Goal: Subscribe to service/newsletter

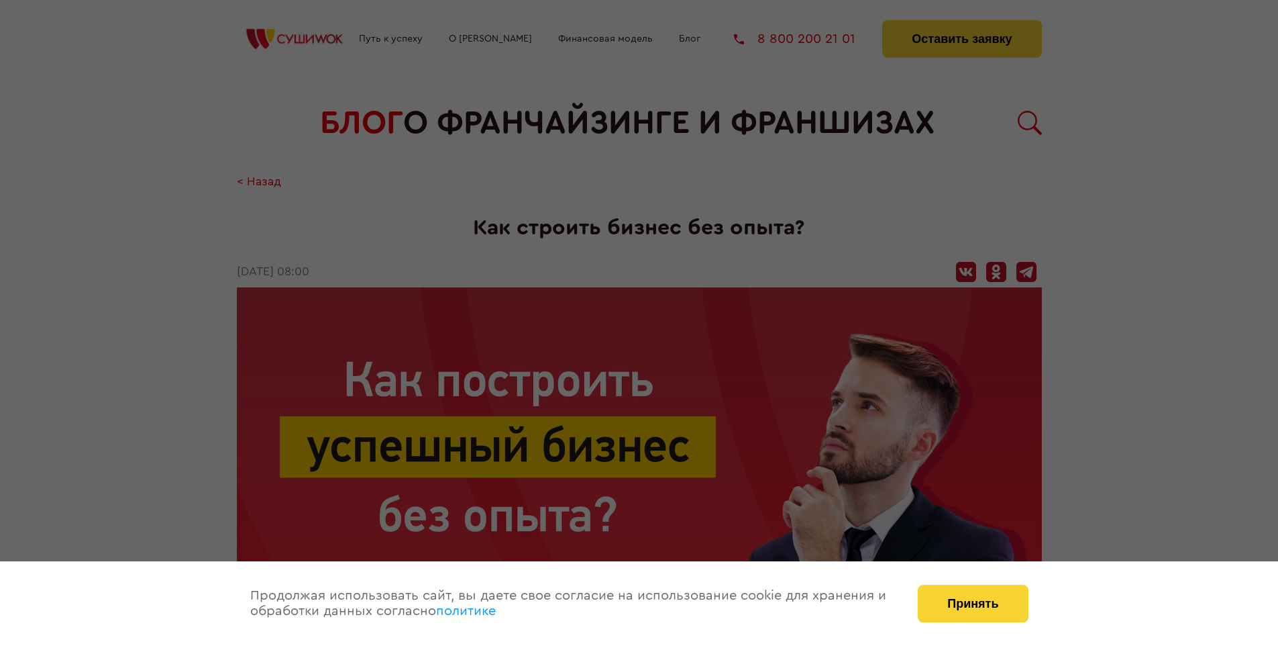
scroll to position [1627, 0]
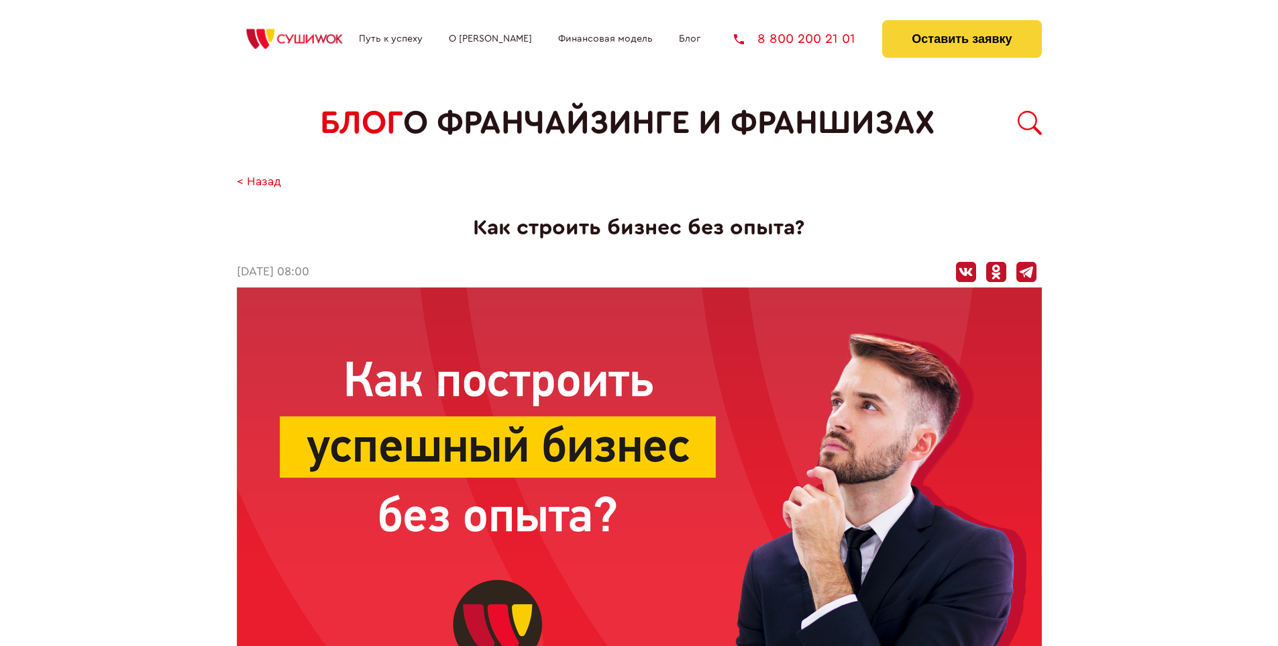
scroll to position [1627, 0]
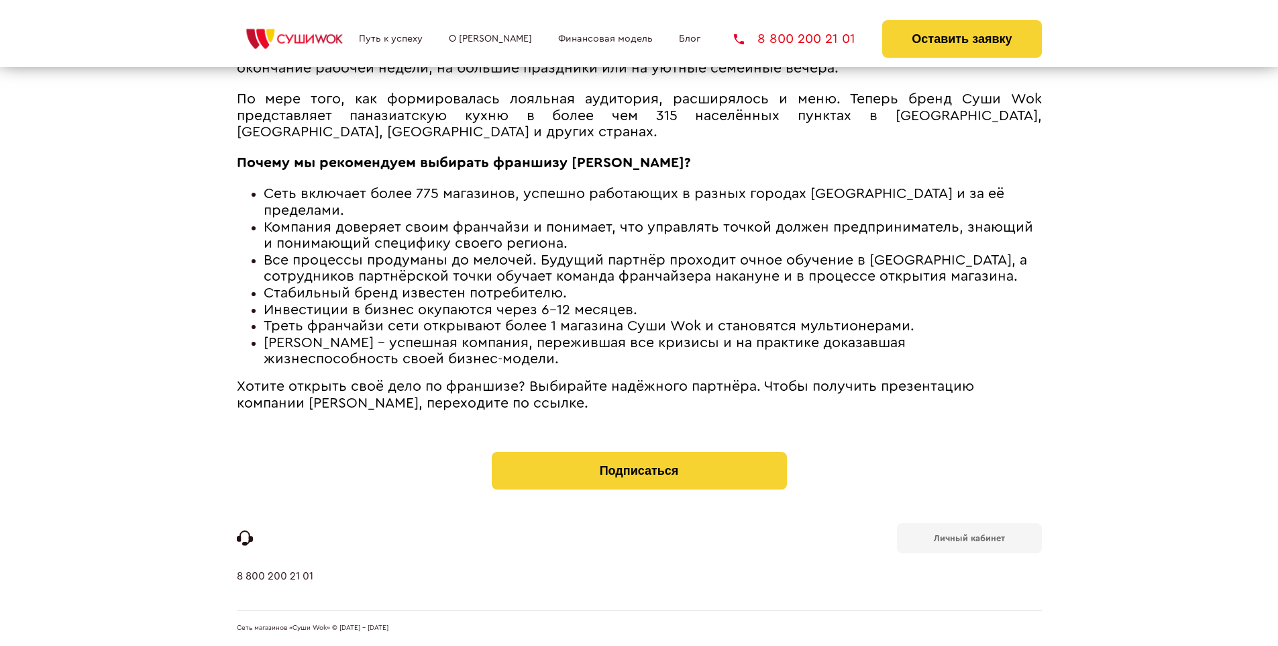
click at [969, 537] on b "Личный кабинет" at bounding box center [969, 537] width 71 height 9
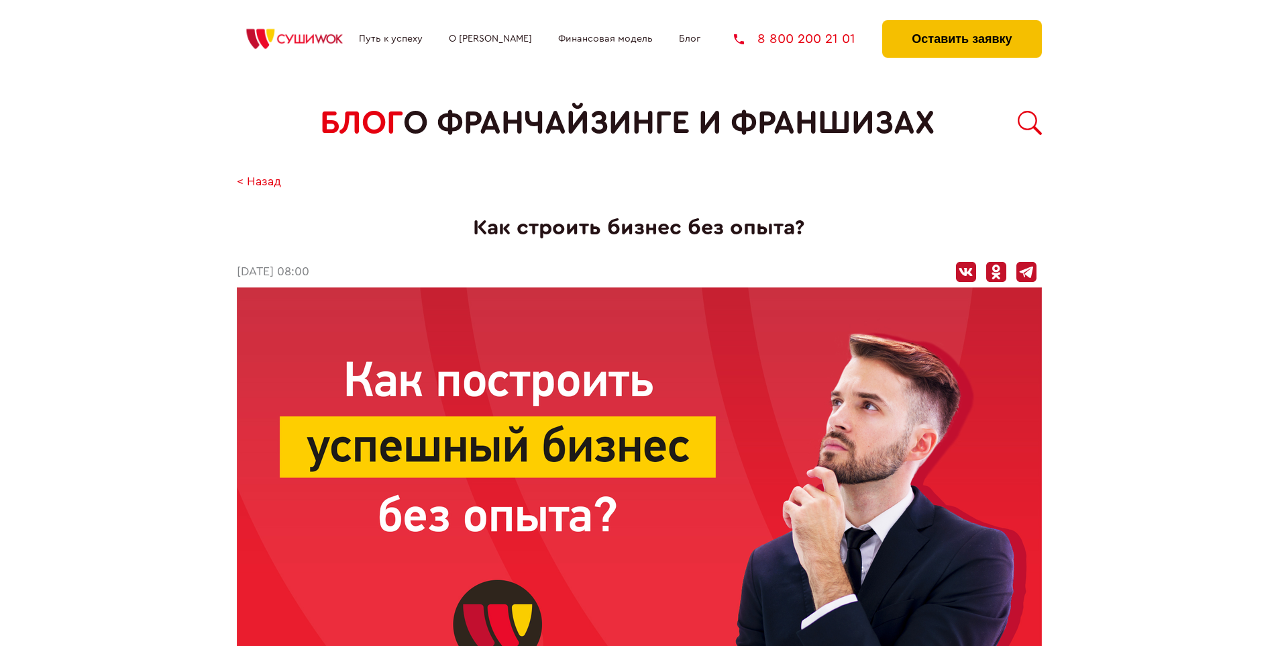
click at [962, 23] on button "Оставить заявку" at bounding box center [961, 39] width 159 height 38
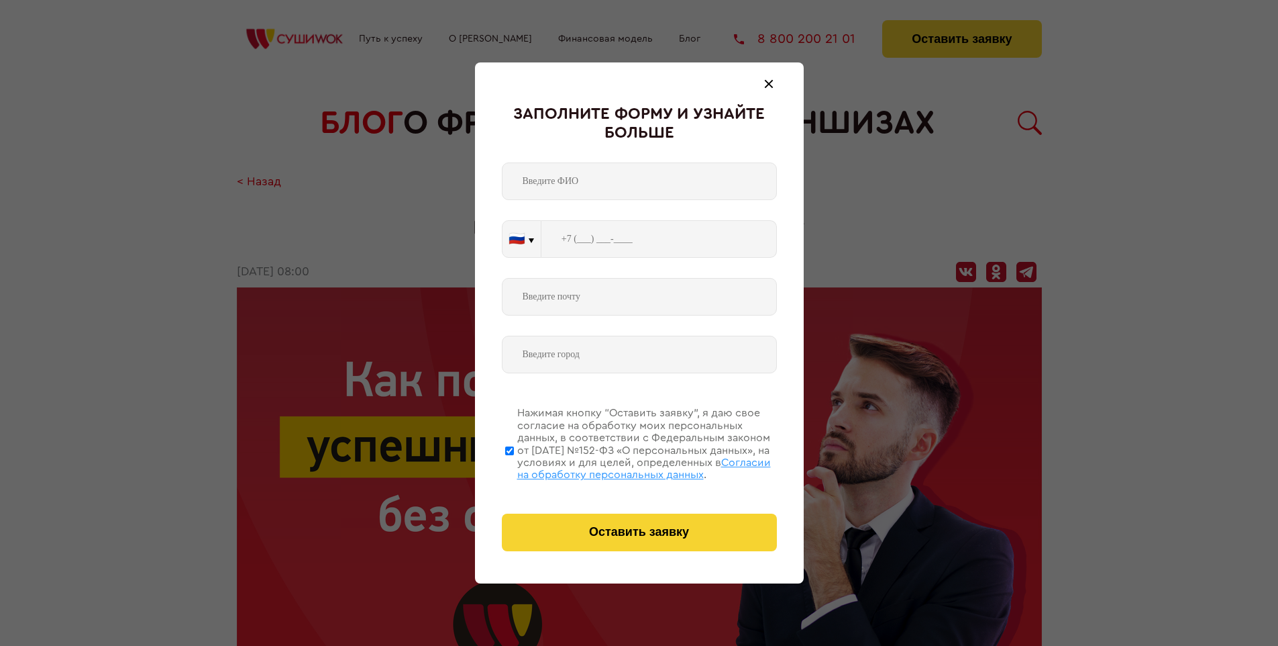
click at [622, 466] on span "Согласии на обработку персональных данных" at bounding box center [644, 468] width 254 height 23
click at [514, 466] on input "Нажимая кнопку “Оставить заявку”, я даю свое согласие на обработку моих персона…" at bounding box center [509, 450] width 9 height 107
checkbox input "false"
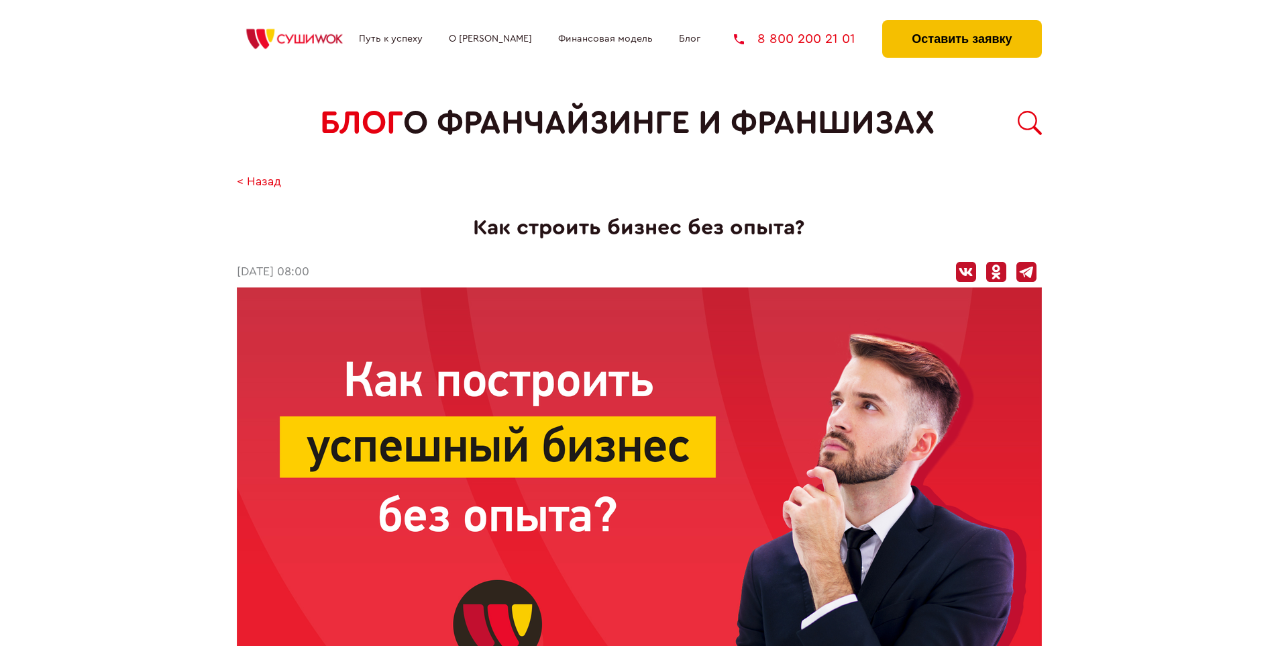
click at [962, 23] on button "Оставить заявку" at bounding box center [961, 39] width 159 height 38
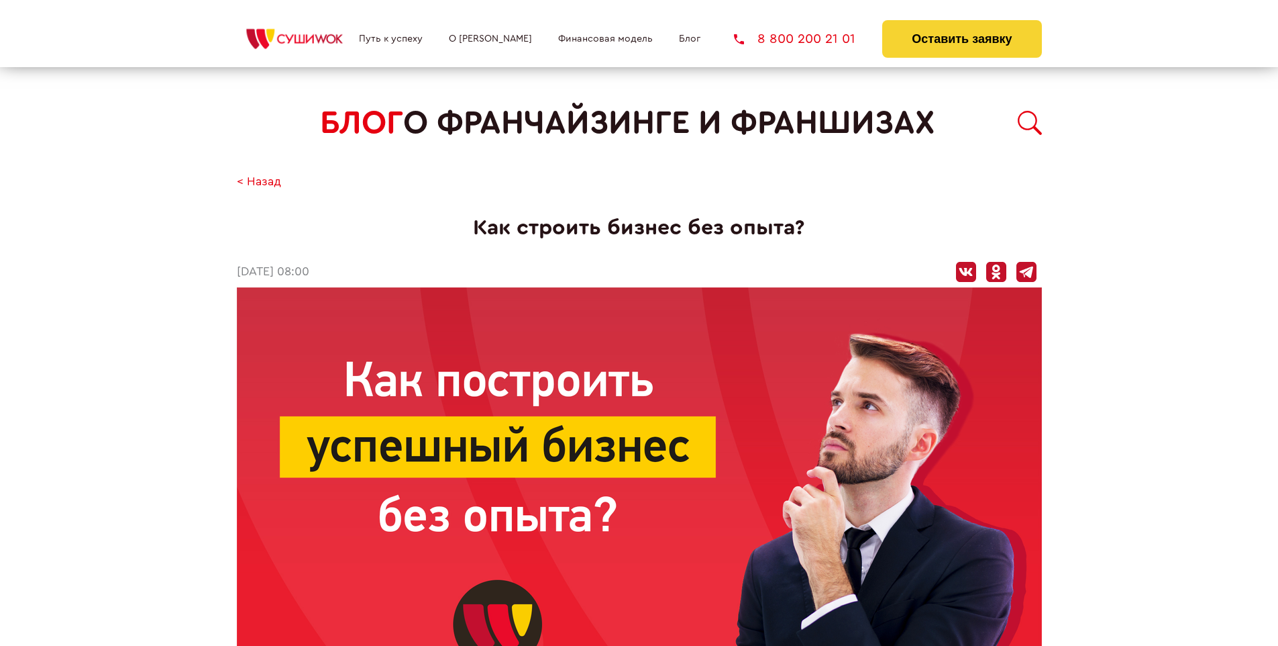
scroll to position [1627, 0]
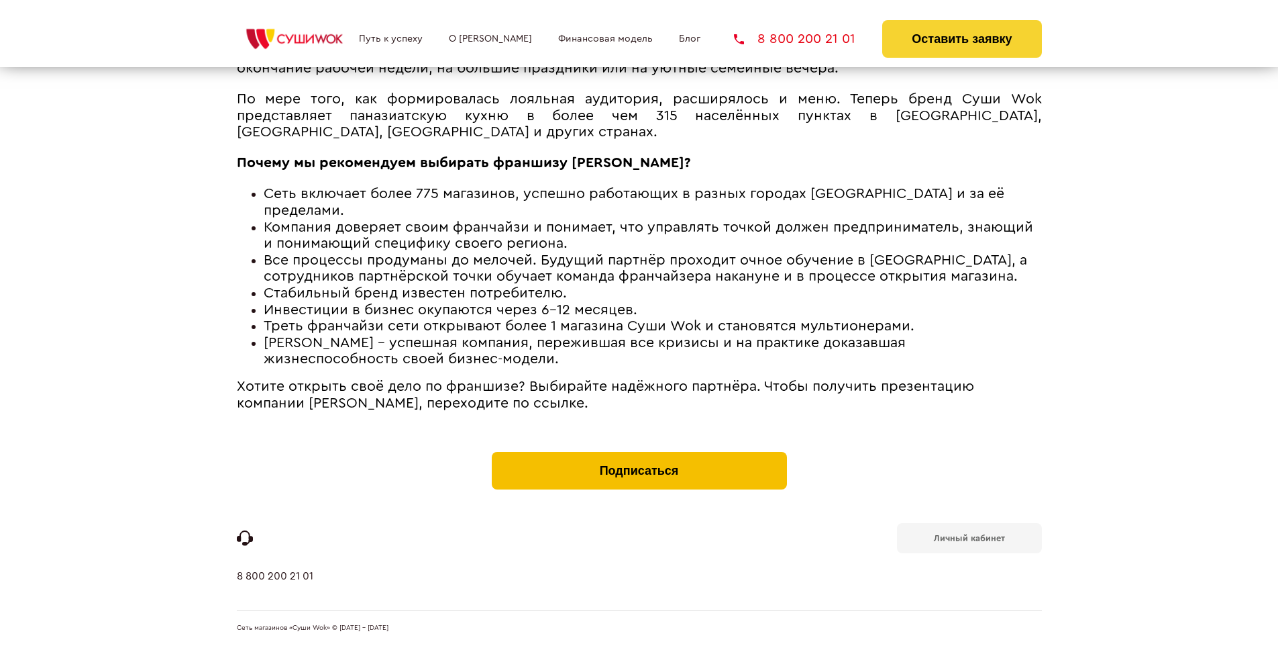
click at [639, 455] on button "Подписаться" at bounding box center [639, 471] width 295 height 38
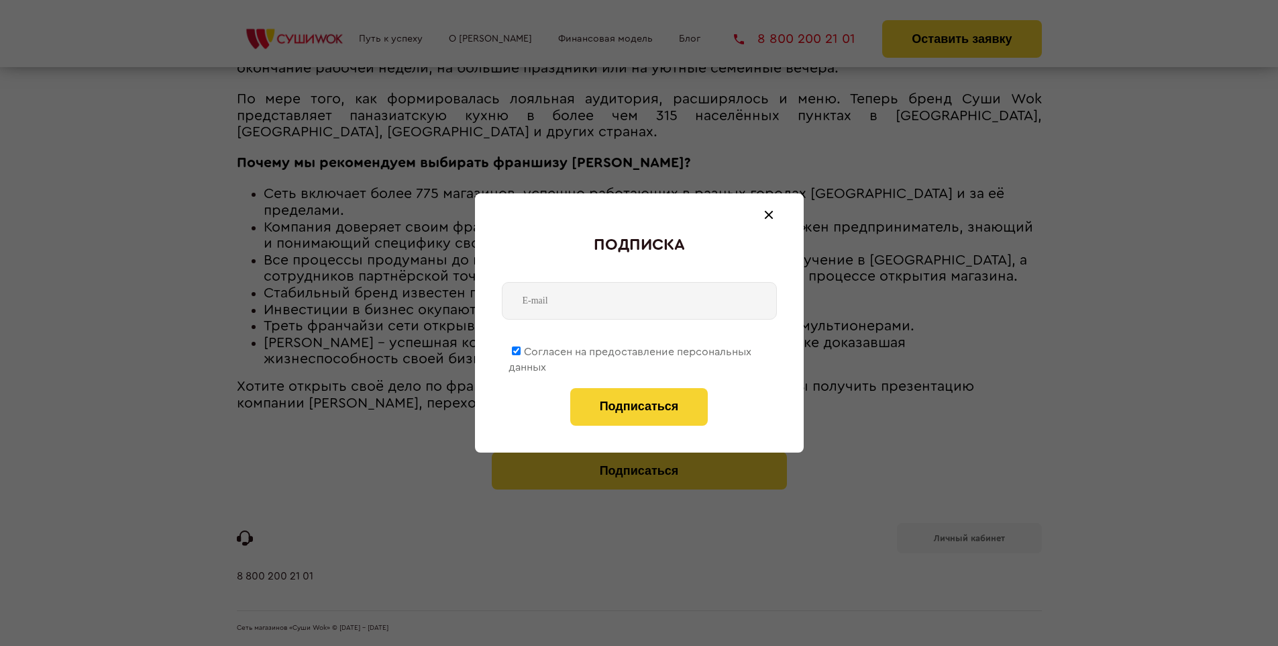
click at [631, 349] on span "Согласен на предоставление персональных данных" at bounding box center [630, 359] width 243 height 26
click at [521, 349] on input "Согласен на предоставление персональных данных" at bounding box center [516, 350] width 9 height 9
checkbox input "false"
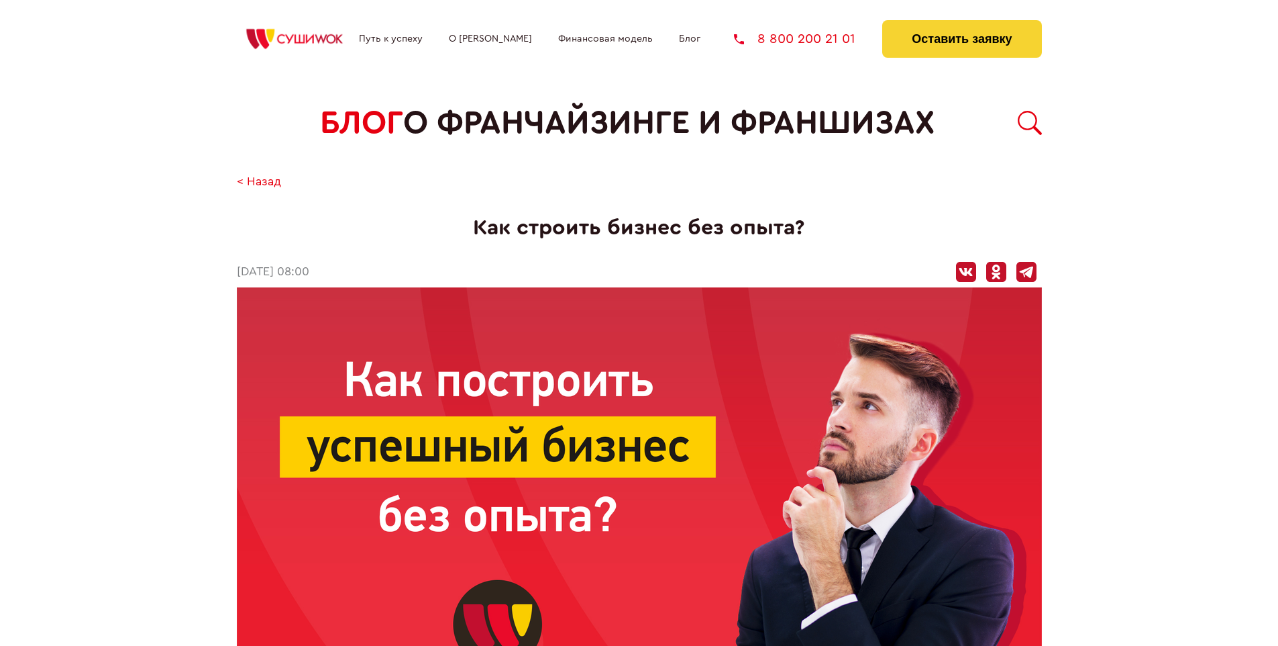
scroll to position [1627, 0]
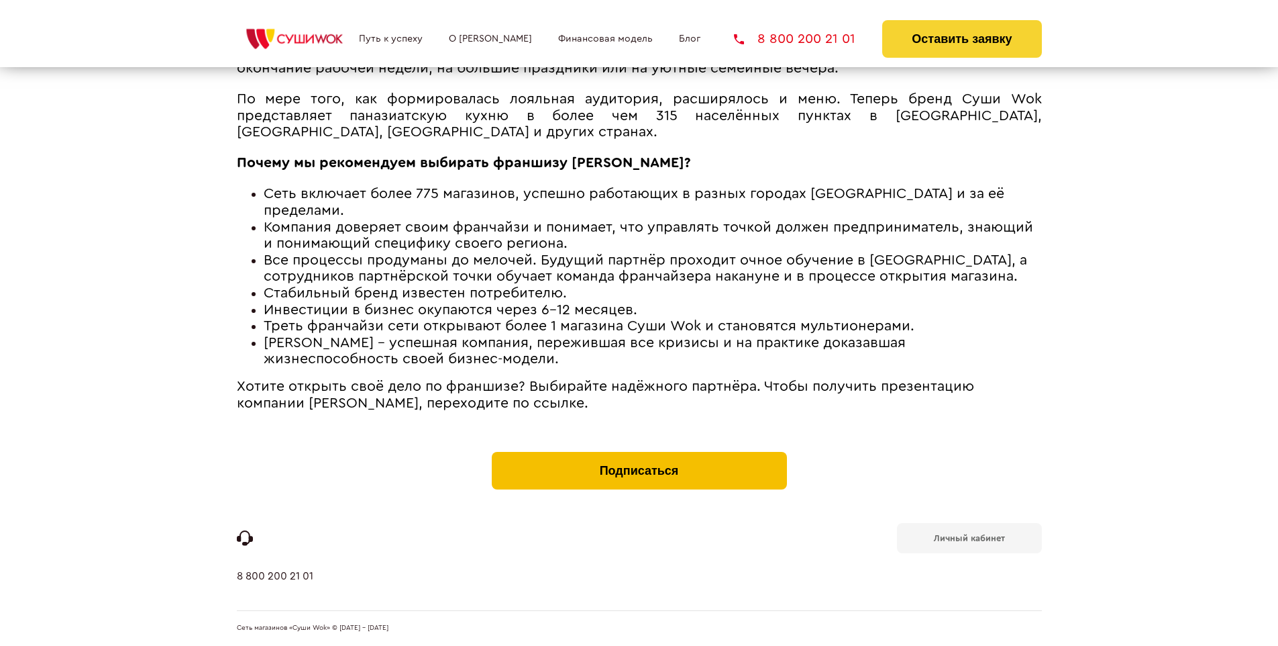
click at [639, 455] on button "Подписаться" at bounding box center [639, 471] width 295 height 38
